Goal: Task Accomplishment & Management: Use online tool/utility

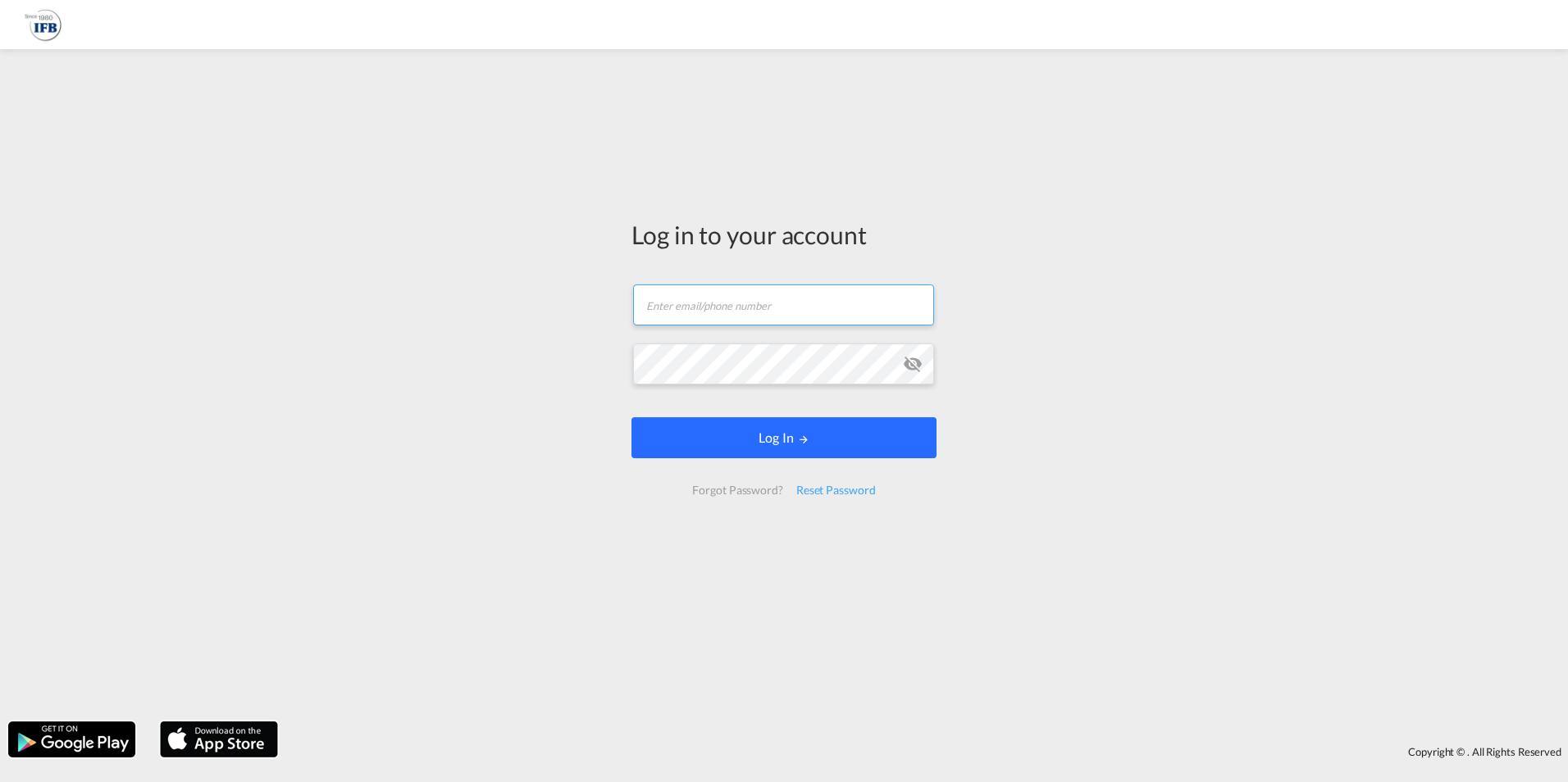
type input "[PERSON_NAME][EMAIL_ADDRESS][PERSON_NAME][DOMAIN_NAME]"
click at [786, 439] on button "Log In" at bounding box center [784, 438] width 305 height 41
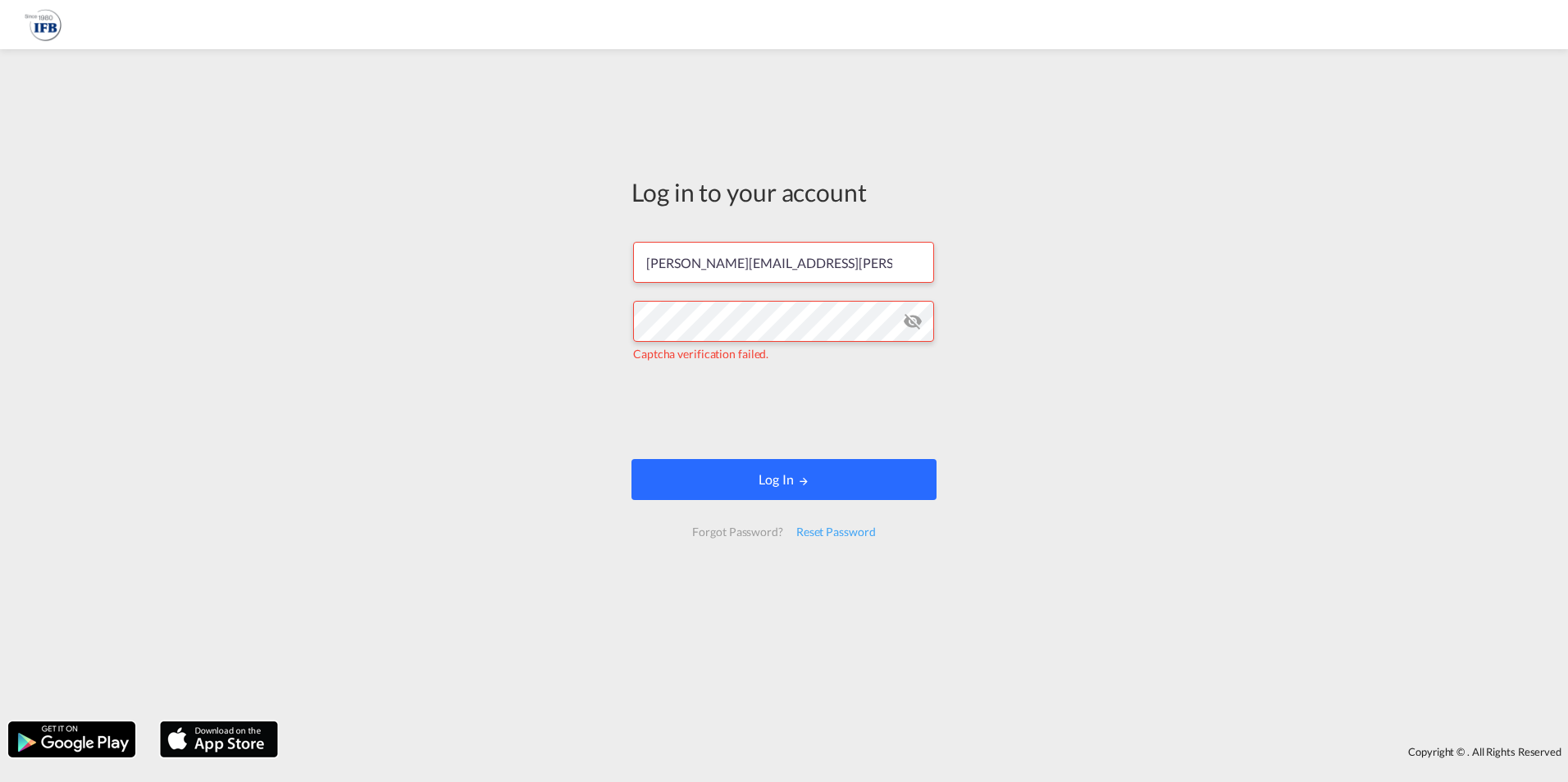
click at [680, 459] on button "Log In" at bounding box center [784, 480] width 305 height 41
